Goal: Transaction & Acquisition: Download file/media

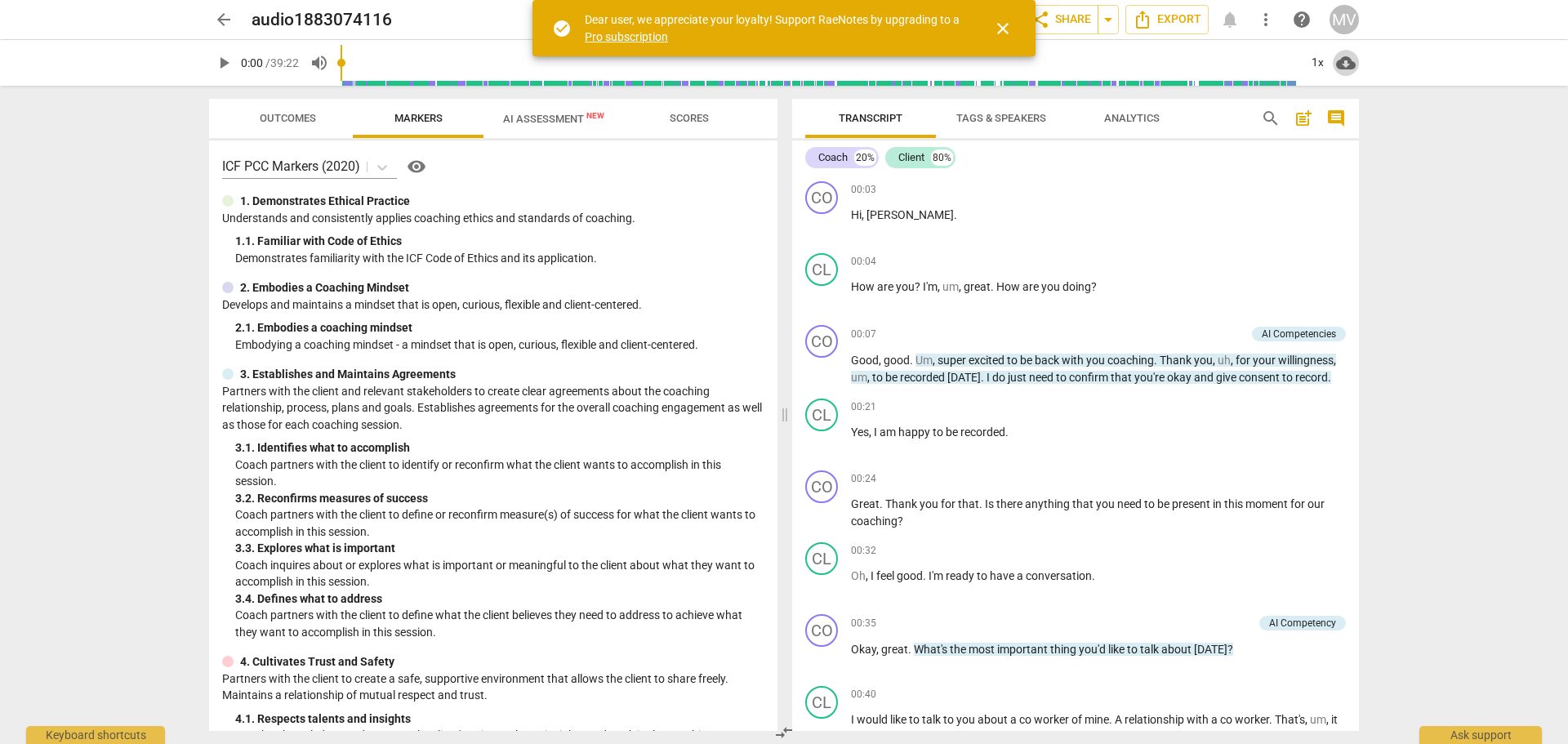
click at [1346, 67] on span "cloud_download" at bounding box center [1346, 63] width 20 height 20
click at [1444, 261] on div at bounding box center [784, 372] width 1568 height 744
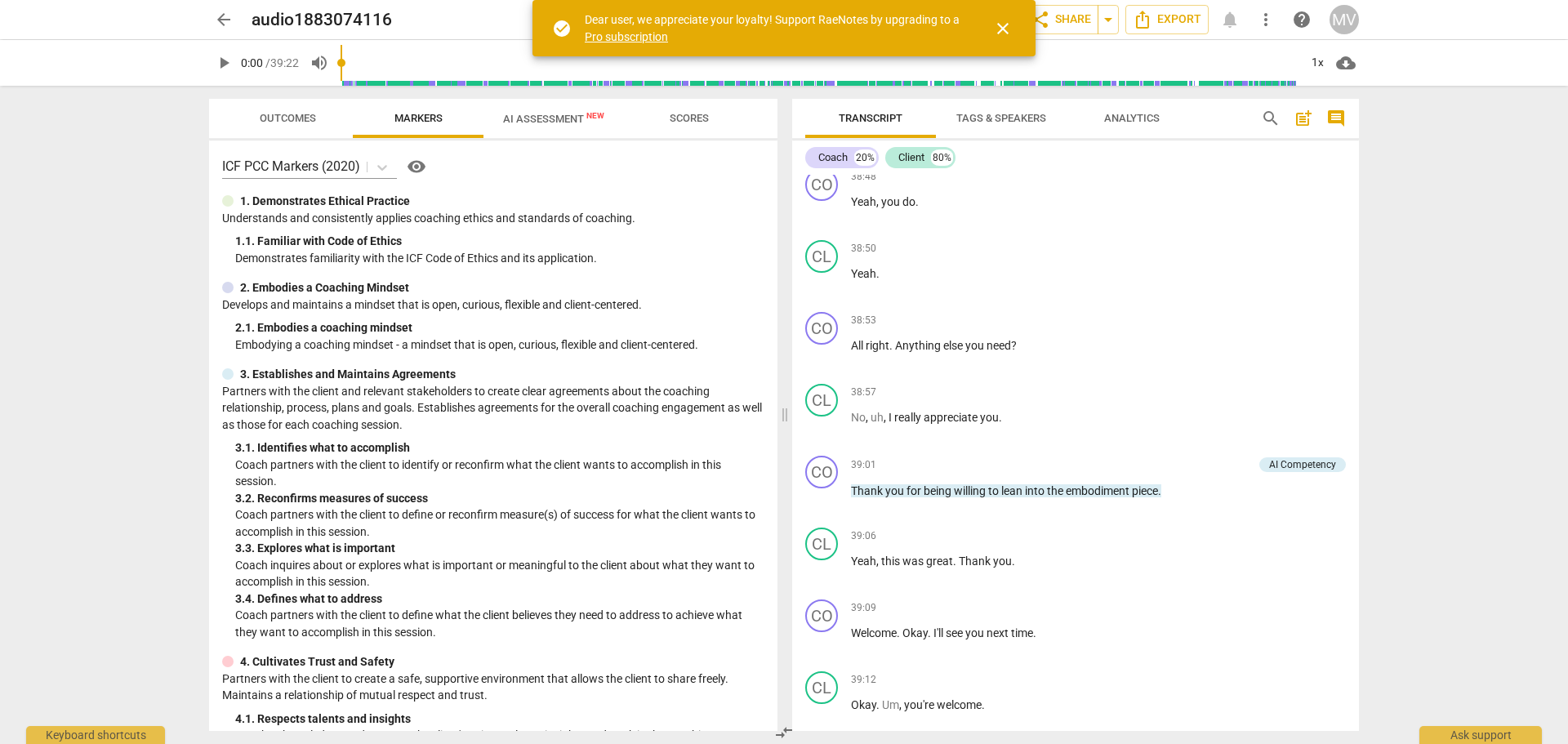
scroll to position [14010, 0]
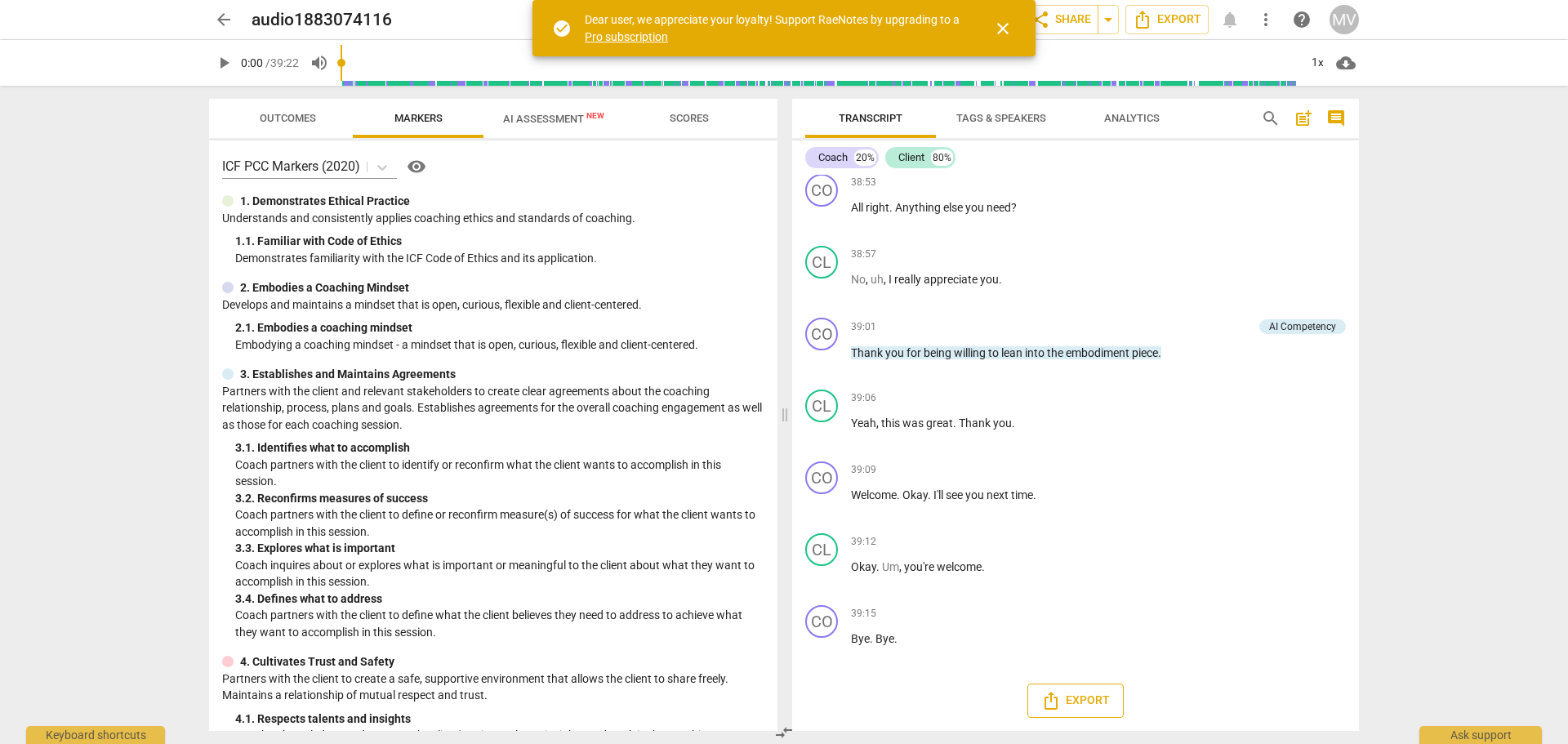
click at [1084, 704] on span "Export" at bounding box center [1075, 701] width 69 height 20
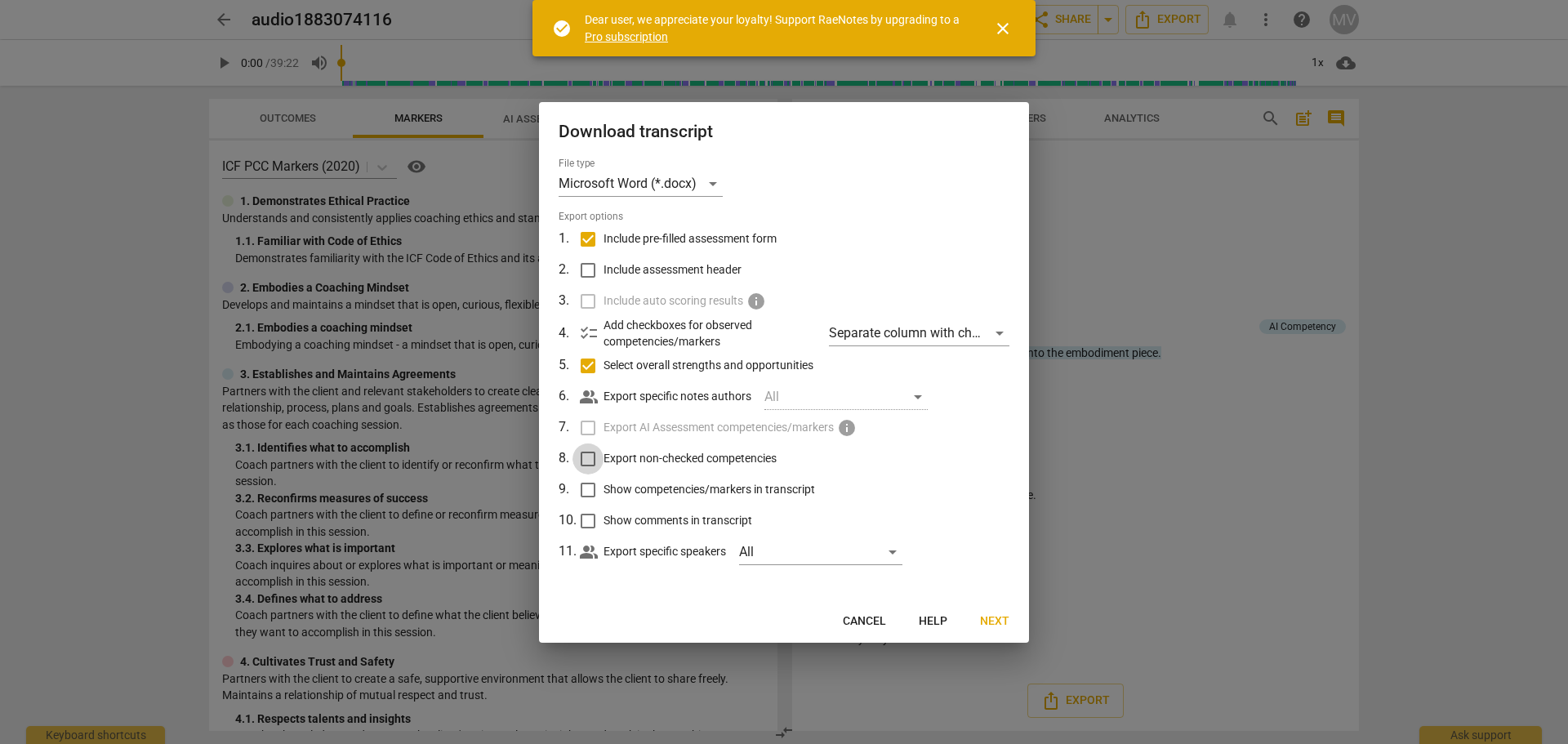
click at [584, 461] on input "Export non-checked competencies" at bounding box center [588, 459] width 31 height 31
checkbox input "true"
click at [585, 487] on input "Show competencies/markers in transcript" at bounding box center [588, 490] width 31 height 31
checkbox input "true"
click at [587, 521] on input "Show comments in transcript" at bounding box center [588, 521] width 31 height 31
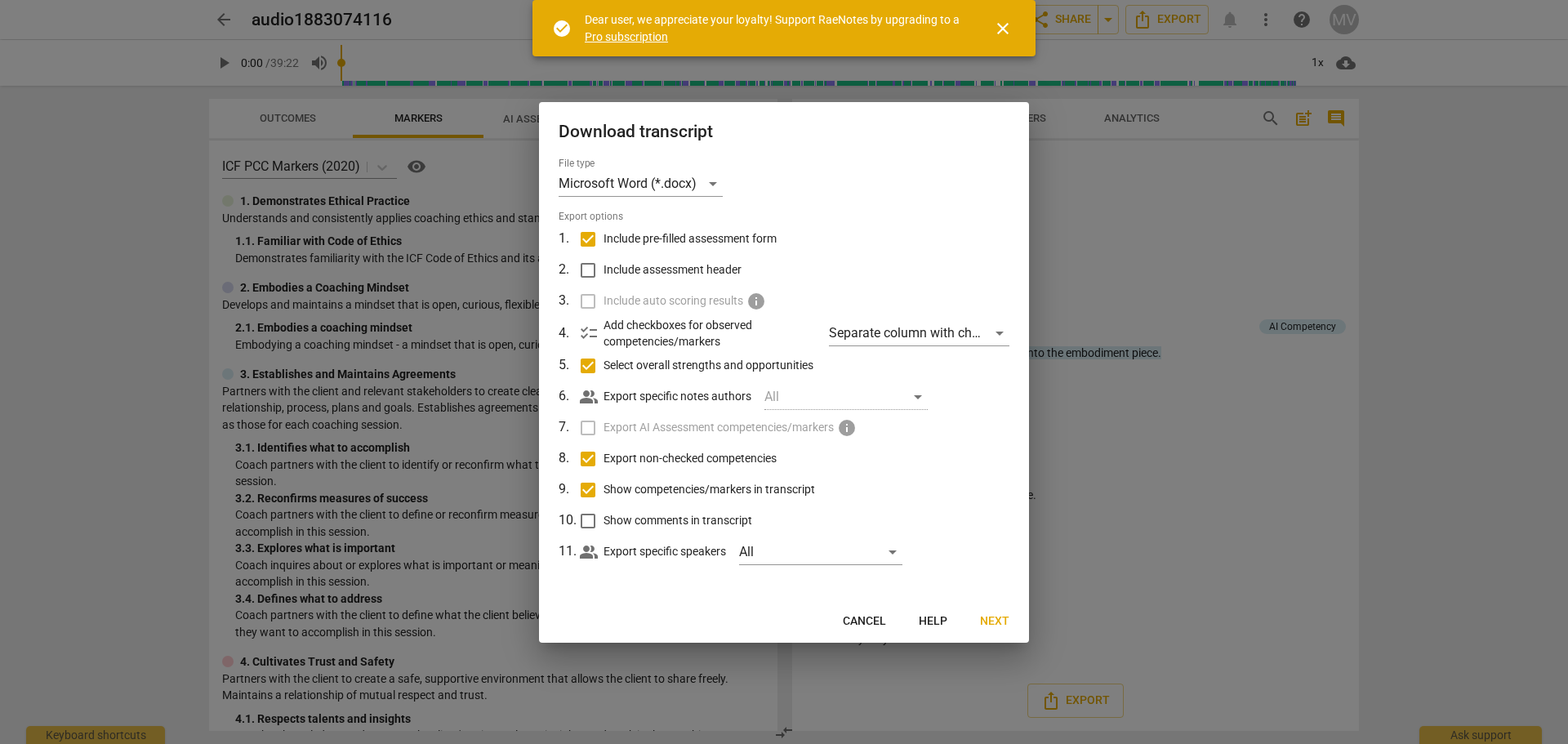
checkbox input "true"
click at [997, 621] on span "Next" at bounding box center [995, 622] width 30 height 17
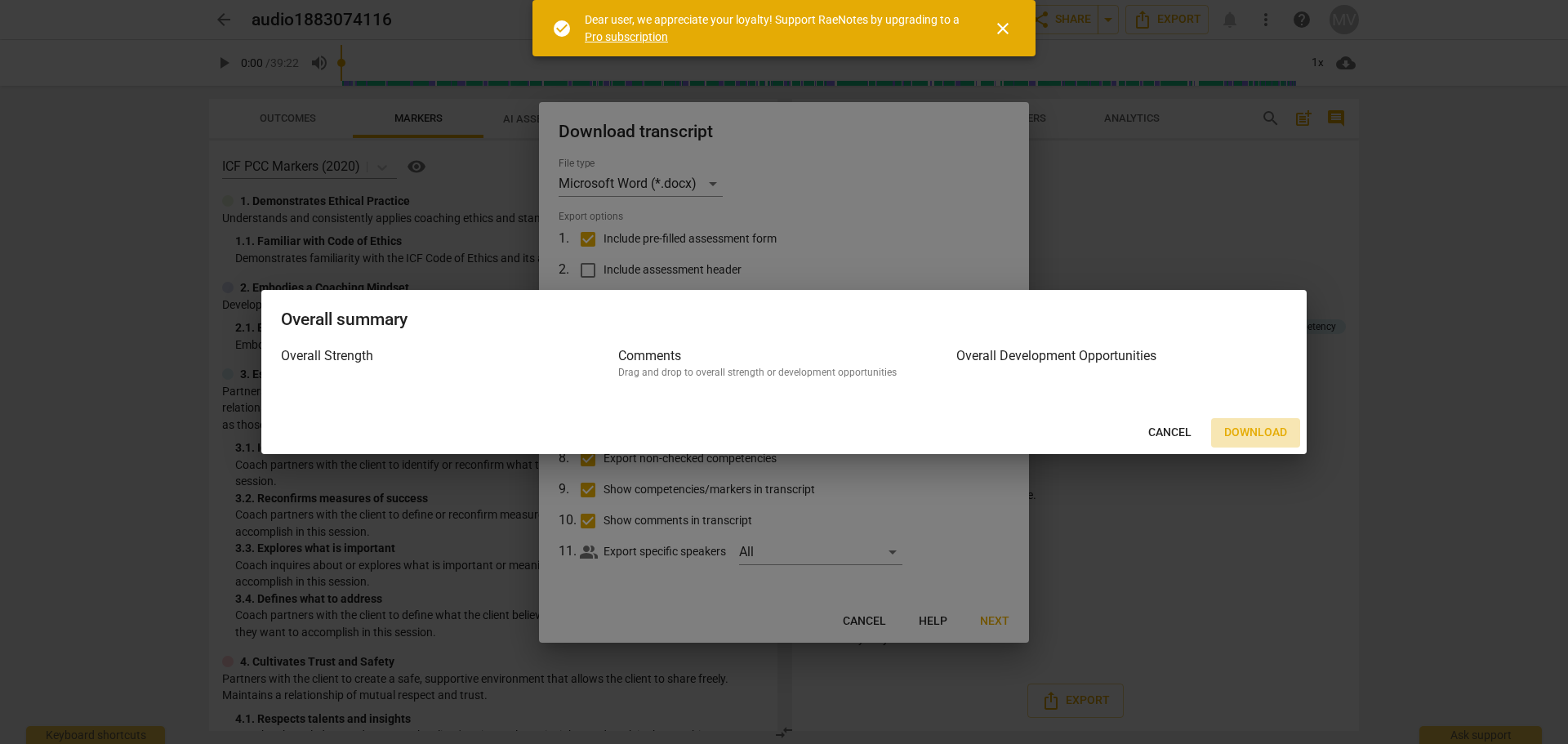
click at [1260, 437] on span "Download" at bounding box center [1256, 433] width 63 height 17
